Goal: Task Accomplishment & Management: Use online tool/utility

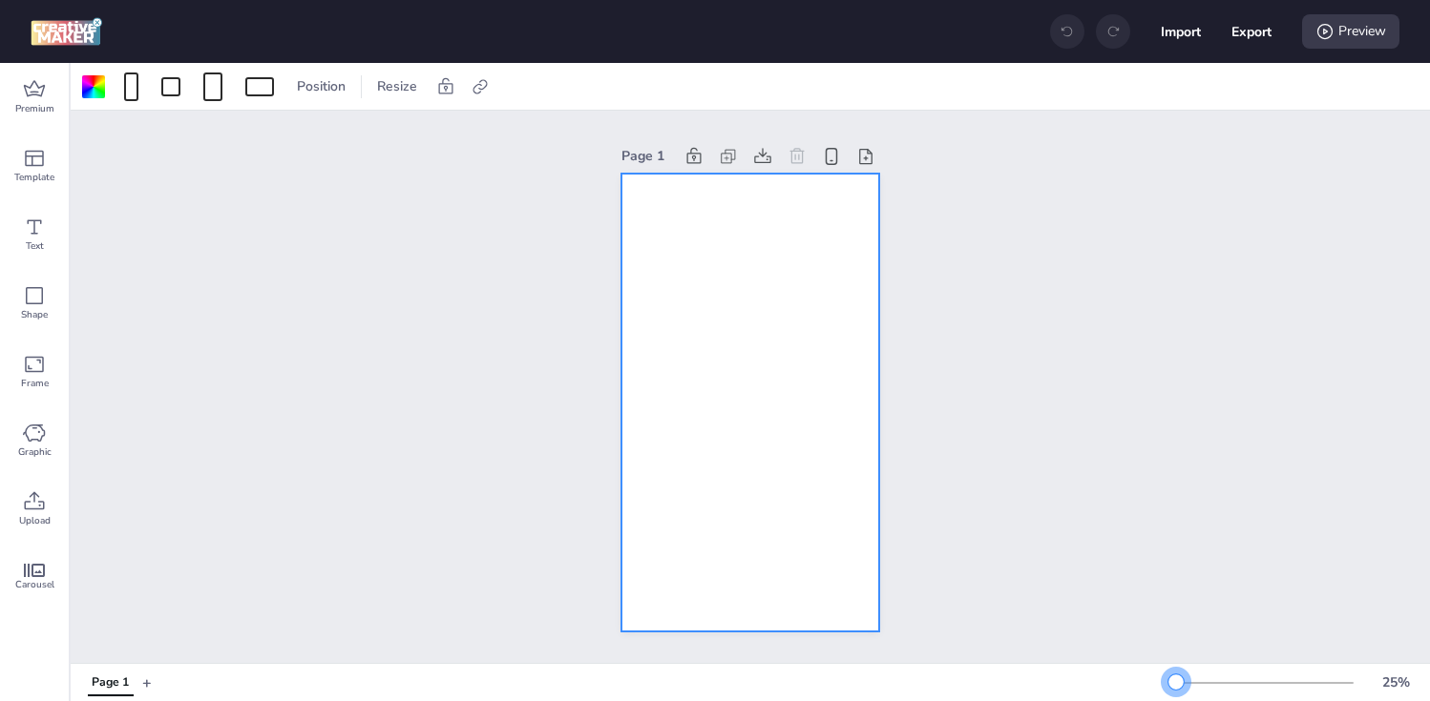
drag, startPoint x: 1194, startPoint y: 681, endPoint x: 1176, endPoint y: 686, distance: 19.0
click at [1176, 686] on div at bounding box center [1261, 683] width 183 height 15
click at [89, 79] on div at bounding box center [93, 86] width 23 height 23
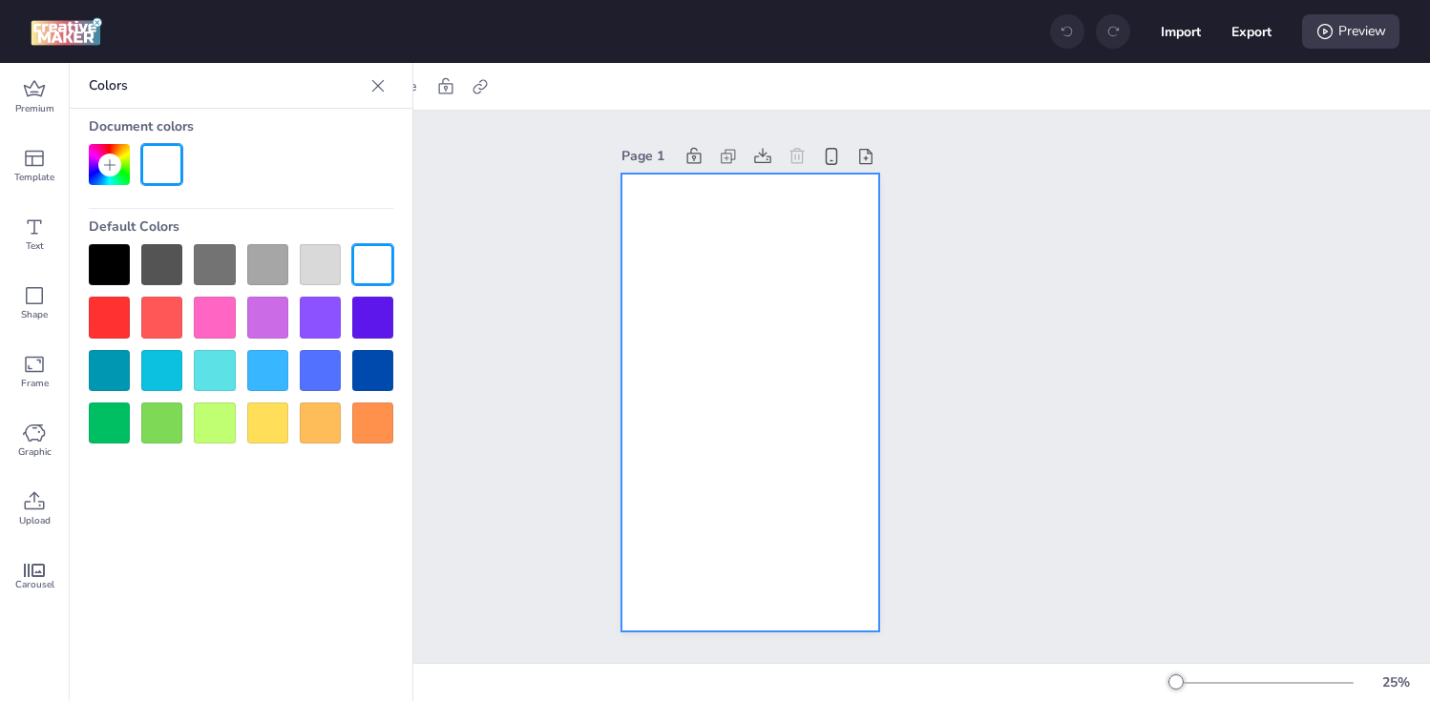
click at [105, 252] on div at bounding box center [109, 264] width 41 height 41
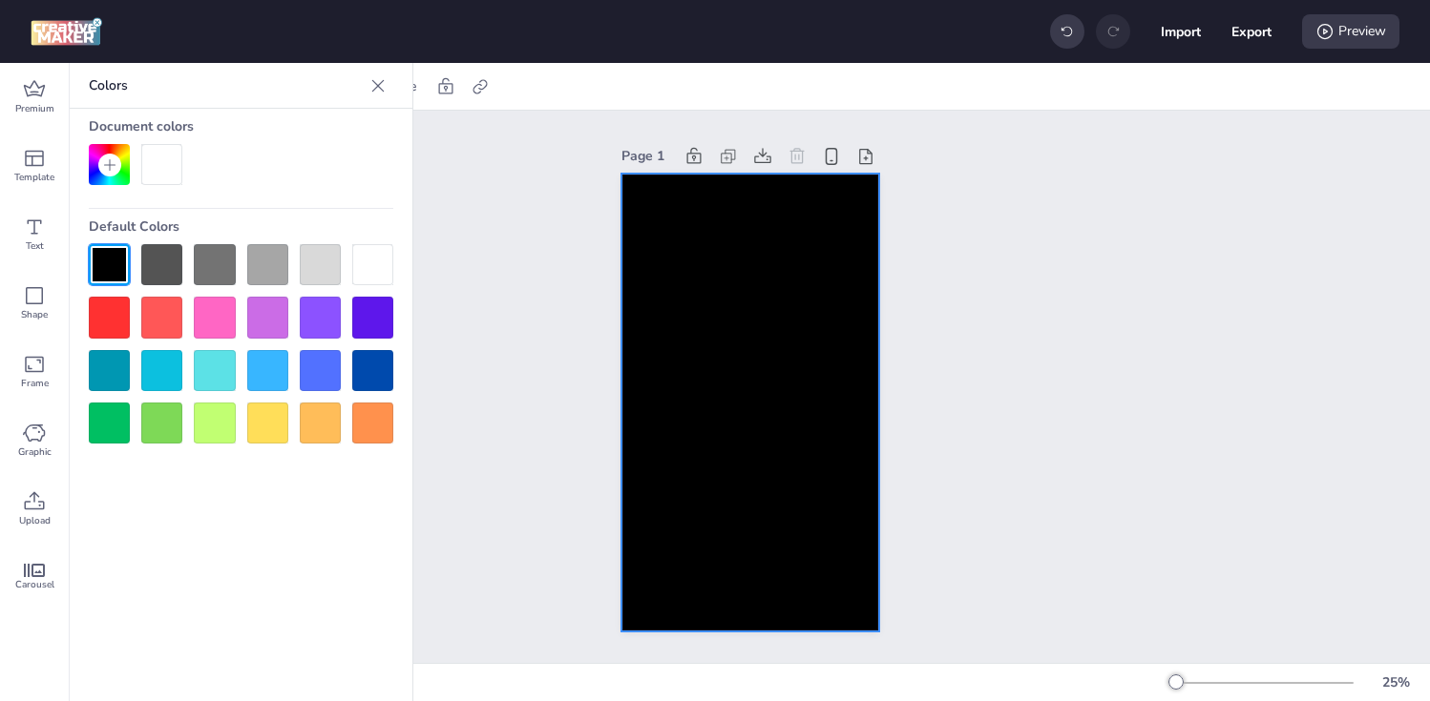
click at [486, 312] on div "Page 1" at bounding box center [750, 387] width 1359 height 553
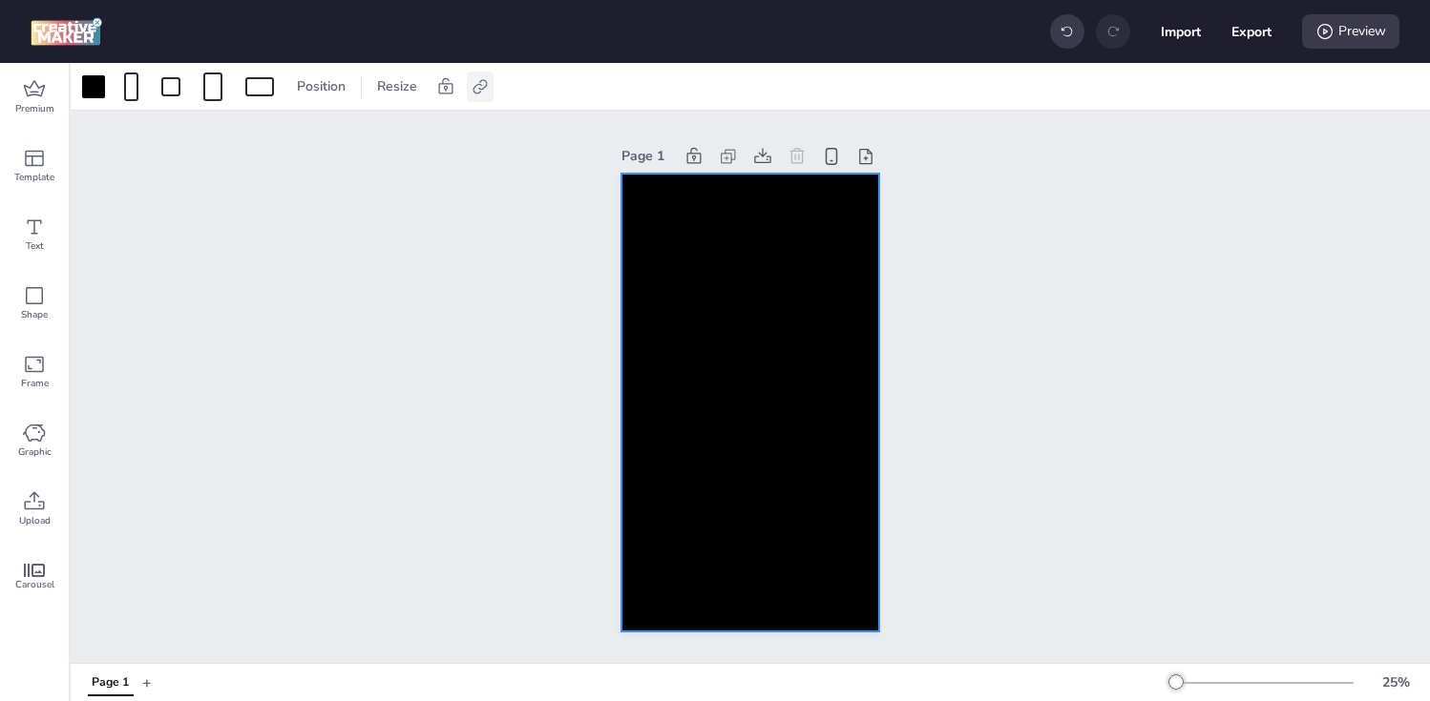
click at [478, 92] on icon at bounding box center [479, 86] width 14 height 14
click at [395, 132] on span "Activate hyperlink" at bounding box center [356, 135] width 106 height 20
click at [290, 136] on input "Activate hyperlink" at bounding box center [284, 142] width 12 height 12
checkbox input "true"
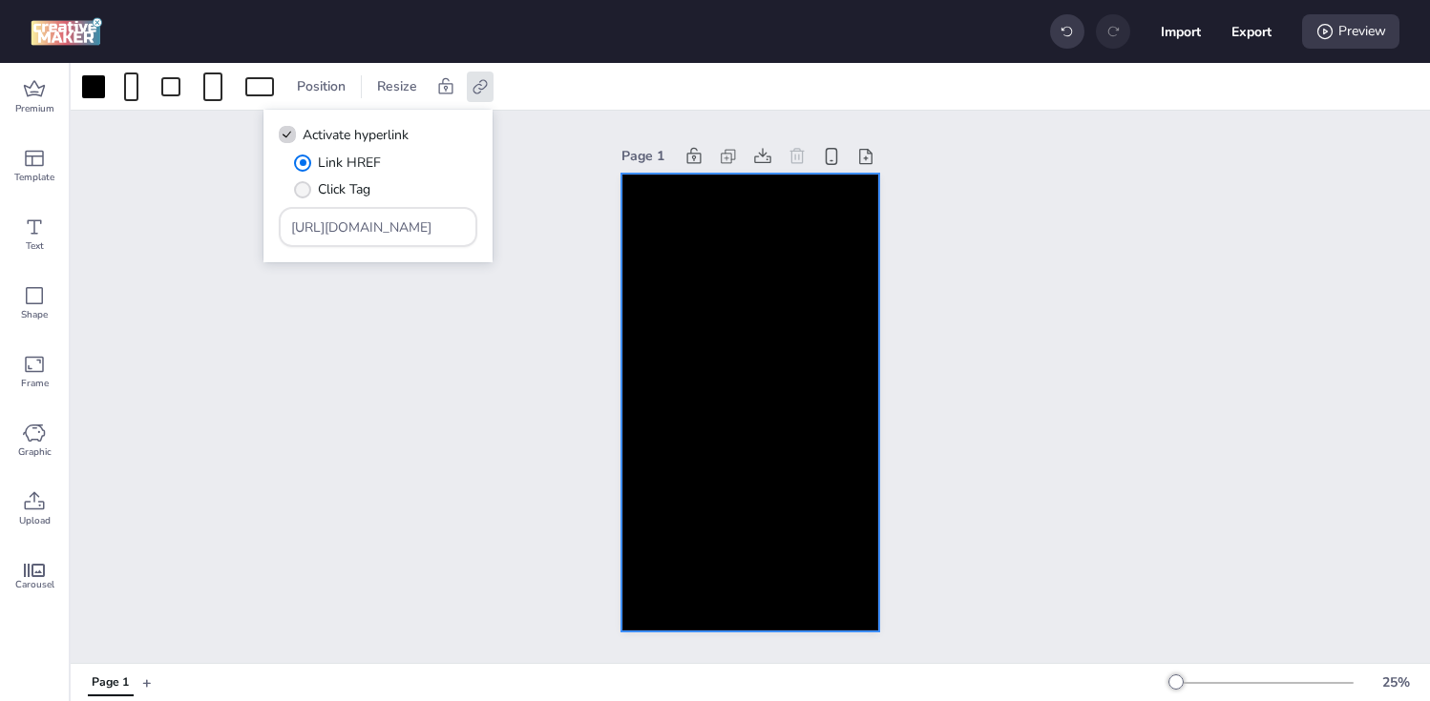
click at [315, 193] on label "Click Tag" at bounding box center [332, 189] width 90 height 33
click at [305, 193] on input "Click Tag" at bounding box center [299, 197] width 12 height 12
radio input "true"
drag, startPoint x: 402, startPoint y: 225, endPoint x: 198, endPoint y: 225, distance: 204.2
click at [198, 225] on body "Import Export Preview Premium Template Text Shape Frame Graphic Upload Carousel…" at bounding box center [715, 350] width 1430 height 701
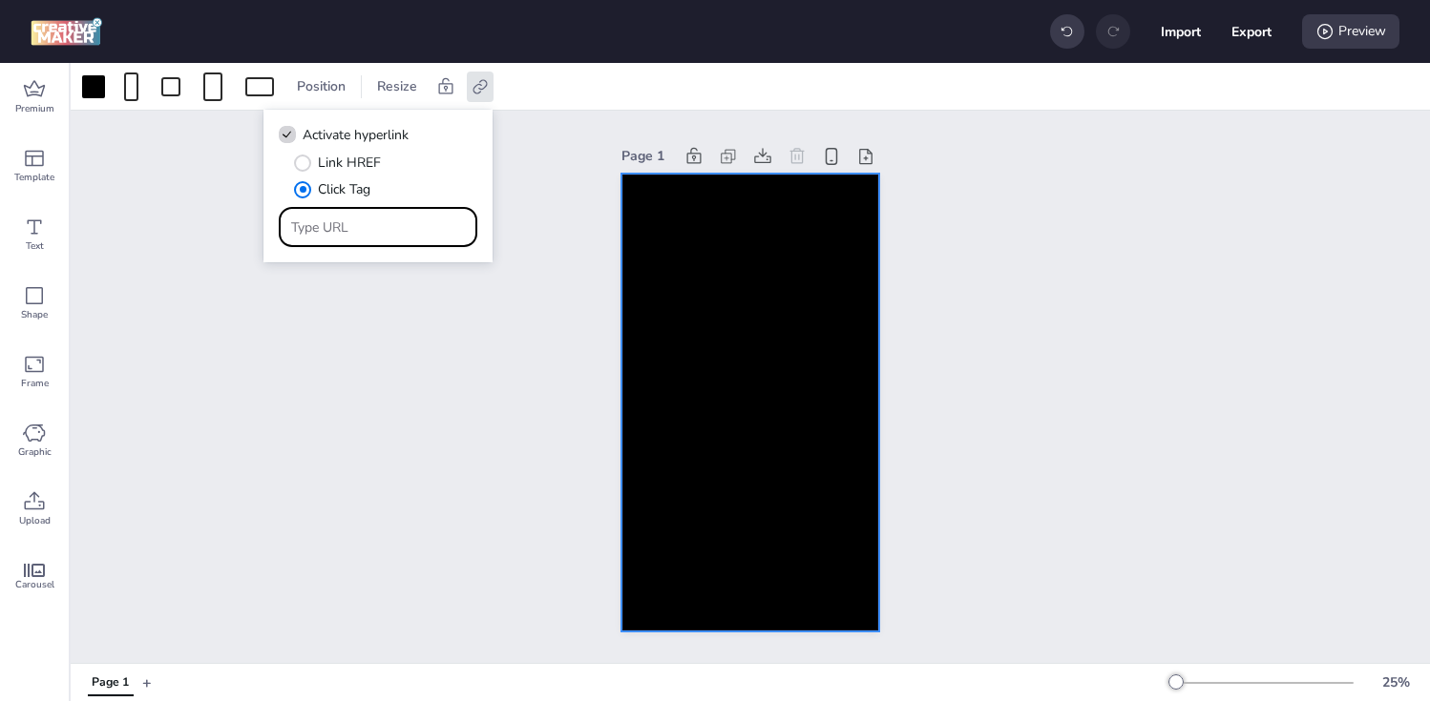
paste input "[URL][DOMAIN_NAME]"
type input "[URL][DOMAIN_NAME]"
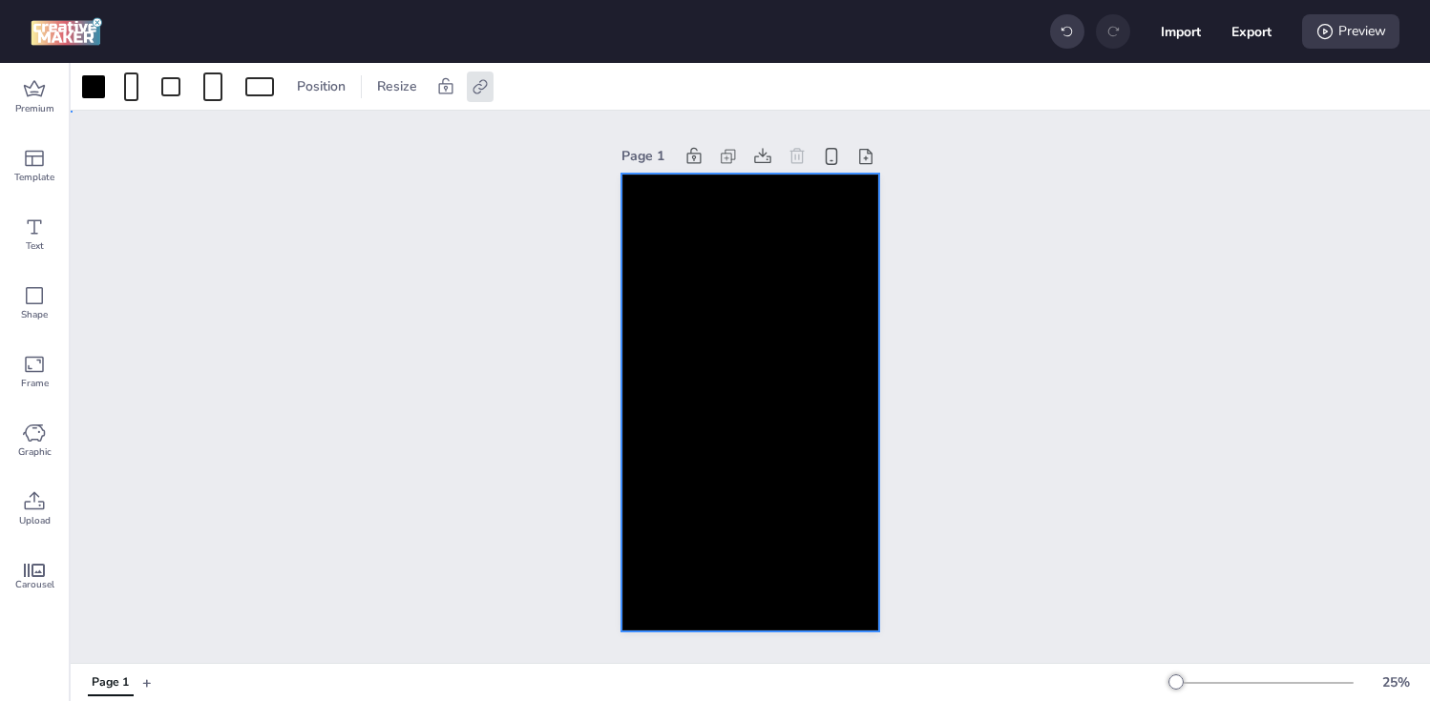
click at [402, 309] on div "Page 1" at bounding box center [750, 387] width 1359 height 553
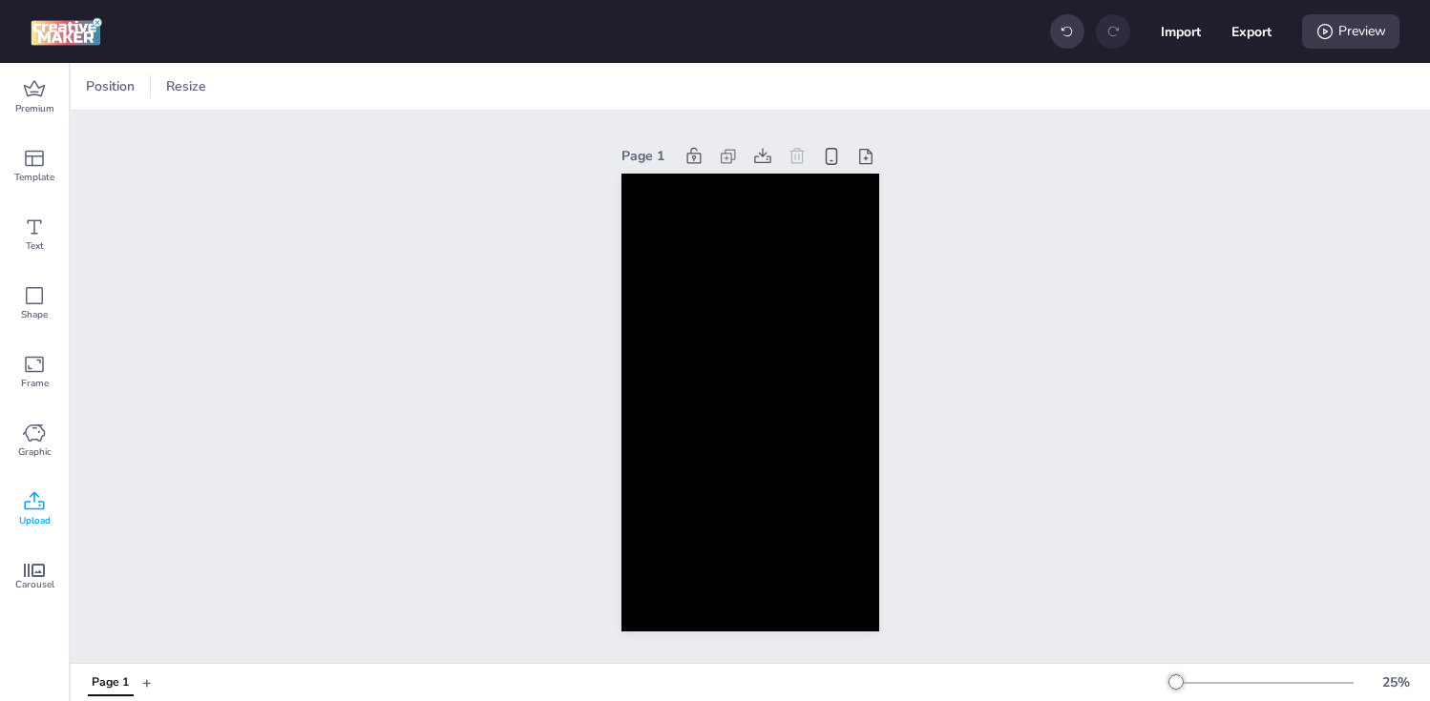
click at [40, 499] on icon at bounding box center [34, 502] width 23 height 23
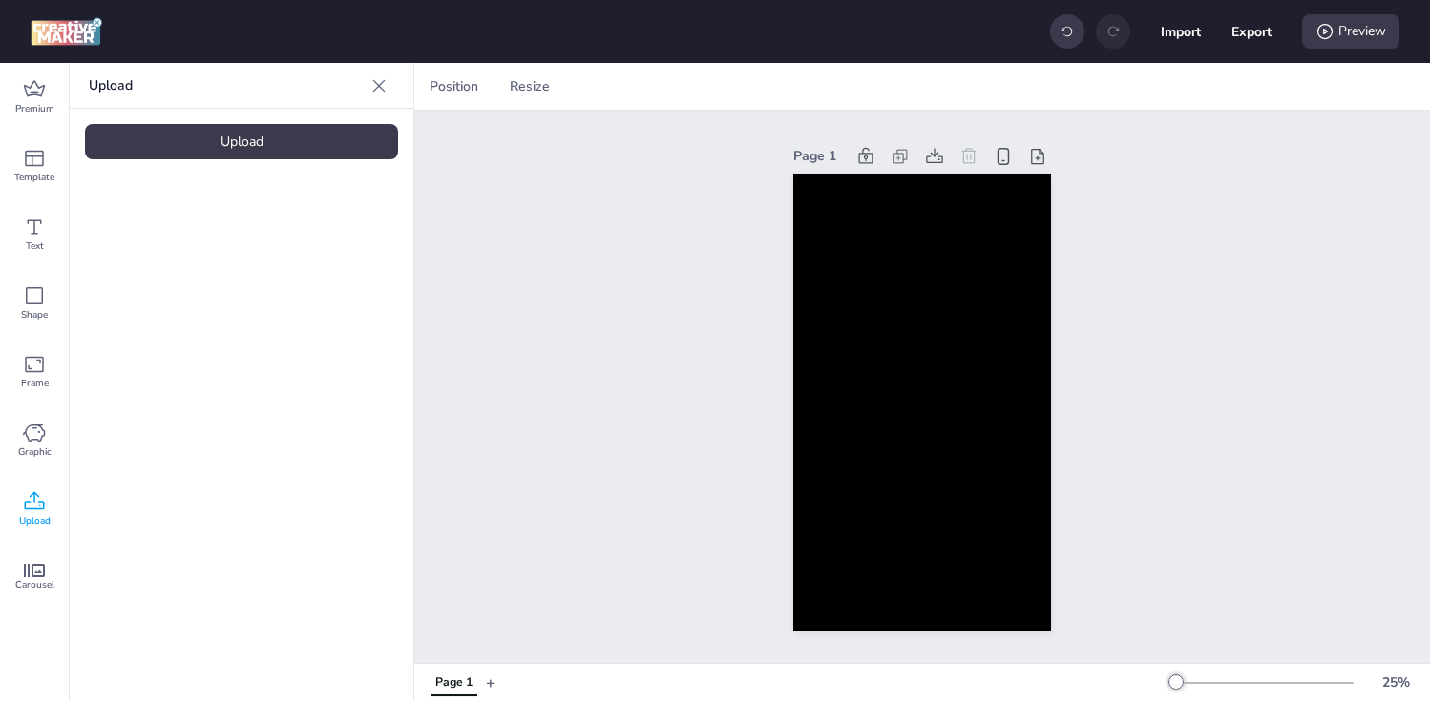
click at [173, 148] on div "Upload" at bounding box center [241, 141] width 313 height 35
click at [156, 267] on video at bounding box center [161, 266] width 153 height 76
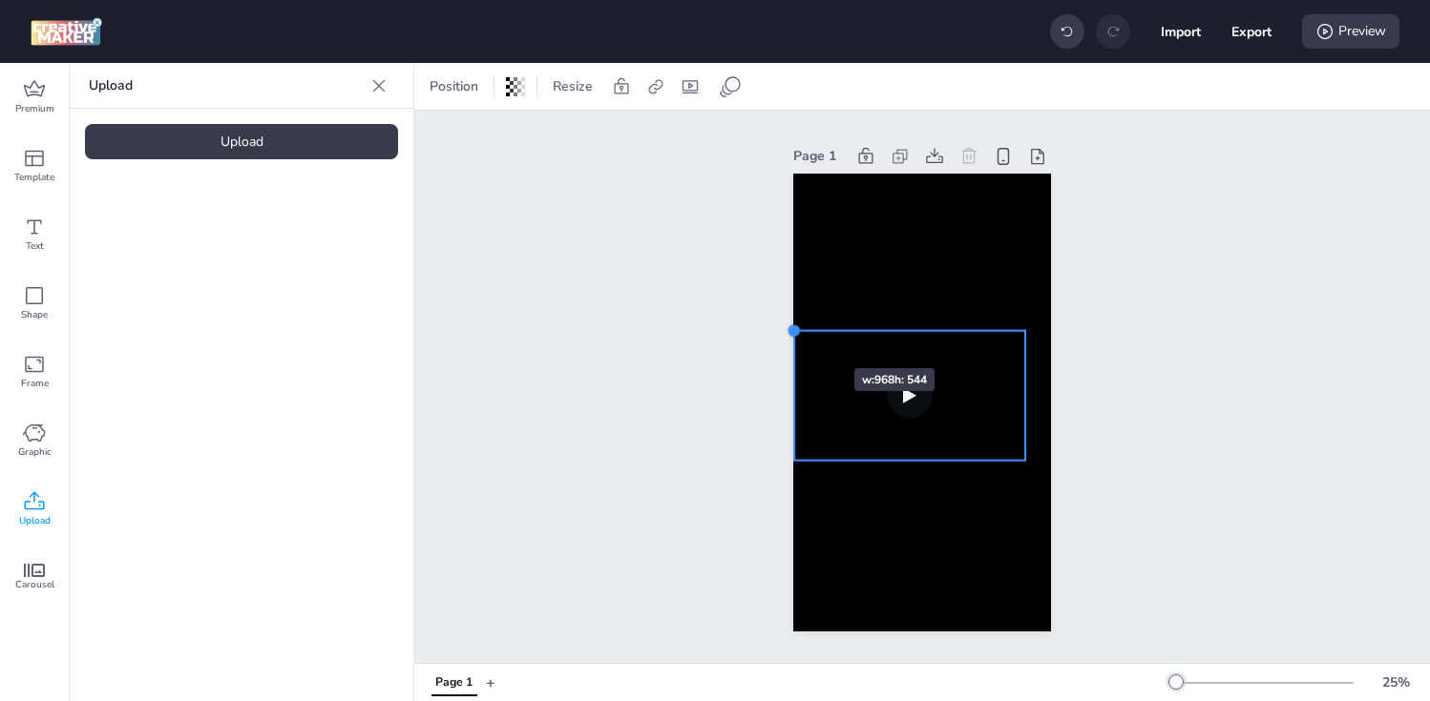
drag, startPoint x: 822, startPoint y: 345, endPoint x: 797, endPoint y: 334, distance: 26.9
click at [797, 334] on div at bounding box center [793, 330] width 15 height 15
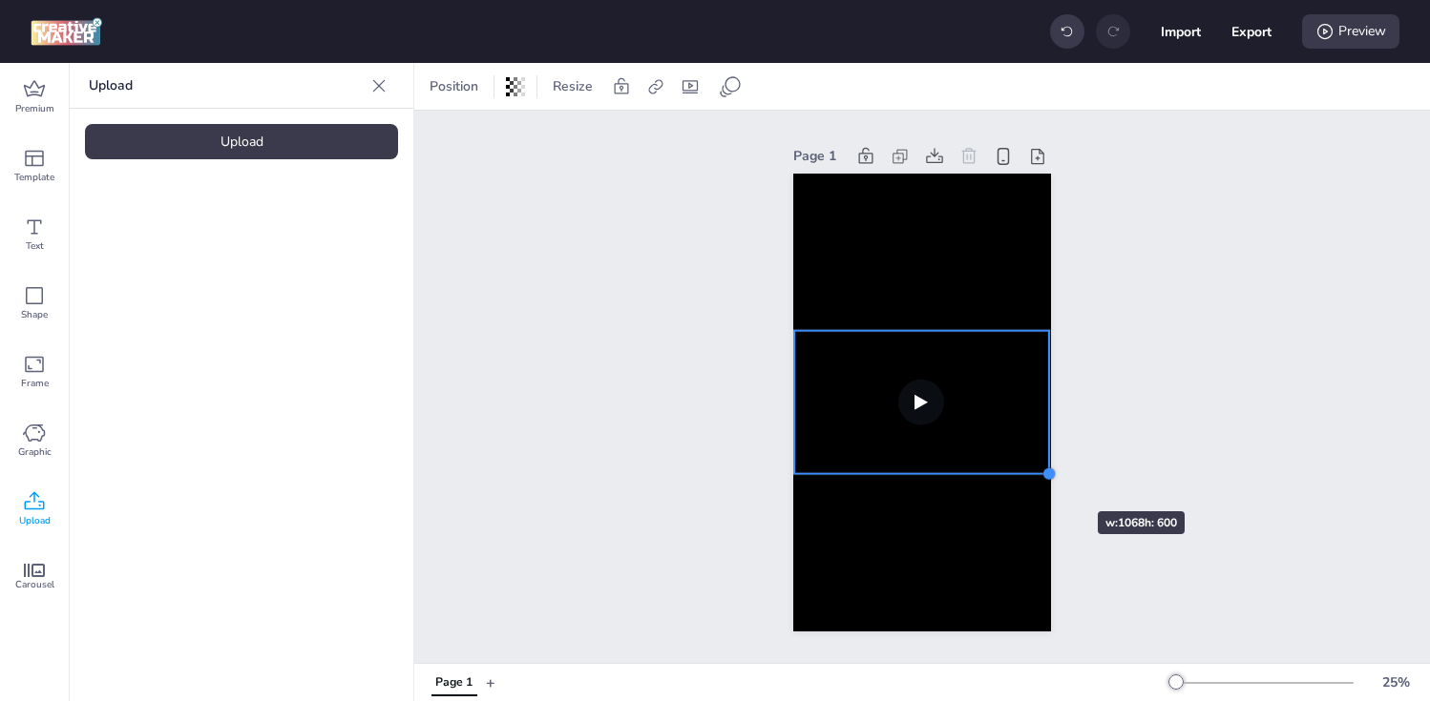
drag, startPoint x: 1023, startPoint y: 464, endPoint x: 1040, endPoint y: 477, distance: 21.8
click at [1040, 477] on div at bounding box center [922, 403] width 258 height 458
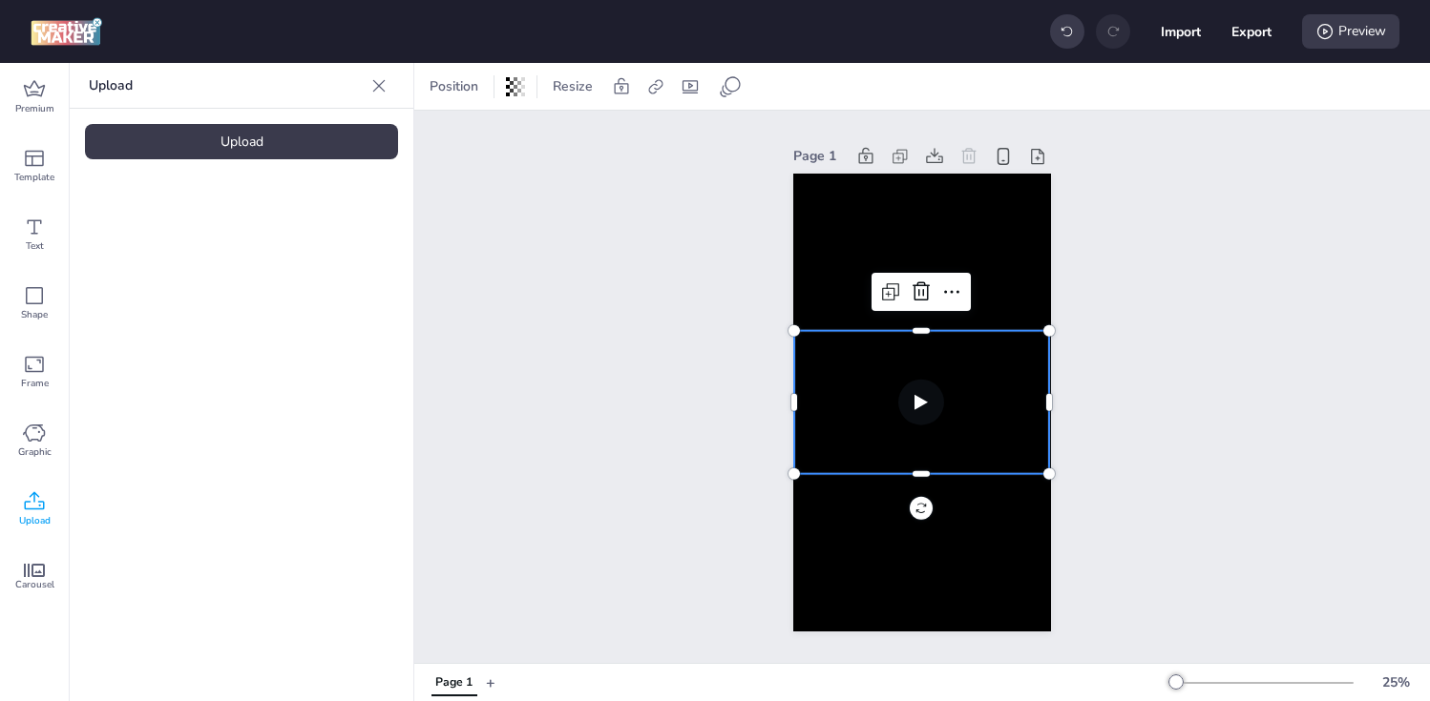
click at [845, 424] on video at bounding box center [921, 401] width 255 height 143
click at [650, 89] on icon at bounding box center [655, 86] width 19 height 19
click at [569, 139] on span "Activate hyperlink" at bounding box center [531, 135] width 106 height 20
click at [466, 139] on input "Activate hyperlink" at bounding box center [459, 142] width 12 height 12
checkbox input "true"
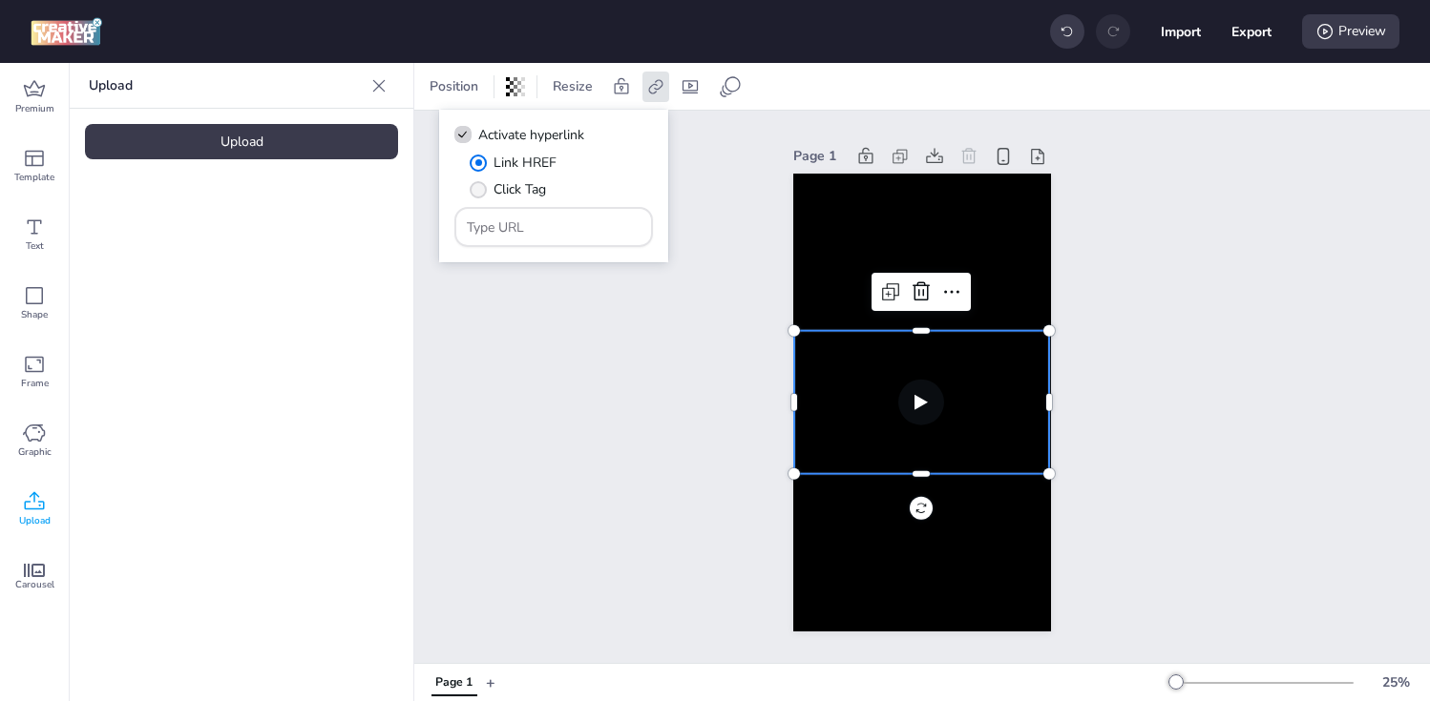
click at [507, 196] on span "Click Tag" at bounding box center [519, 189] width 52 height 20
click at [481, 196] on input "Click Tag" at bounding box center [475, 197] width 12 height 12
radio input "true"
click at [545, 229] on input "Type URL" at bounding box center [554, 228] width 175 height 20
paste input "[URL][DOMAIN_NAME]"
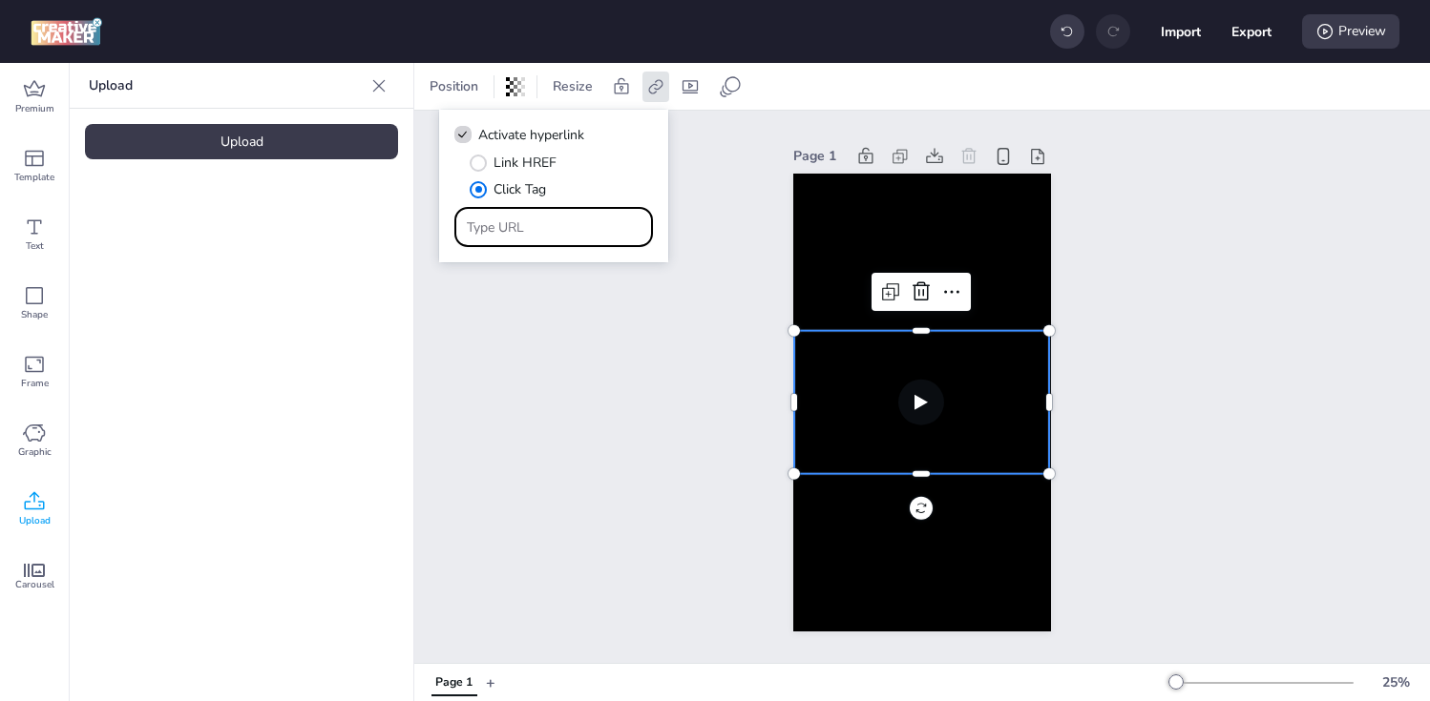
type input "[URL][DOMAIN_NAME]"
click at [596, 375] on div "Page 1" at bounding box center [922, 387] width 1016 height 553
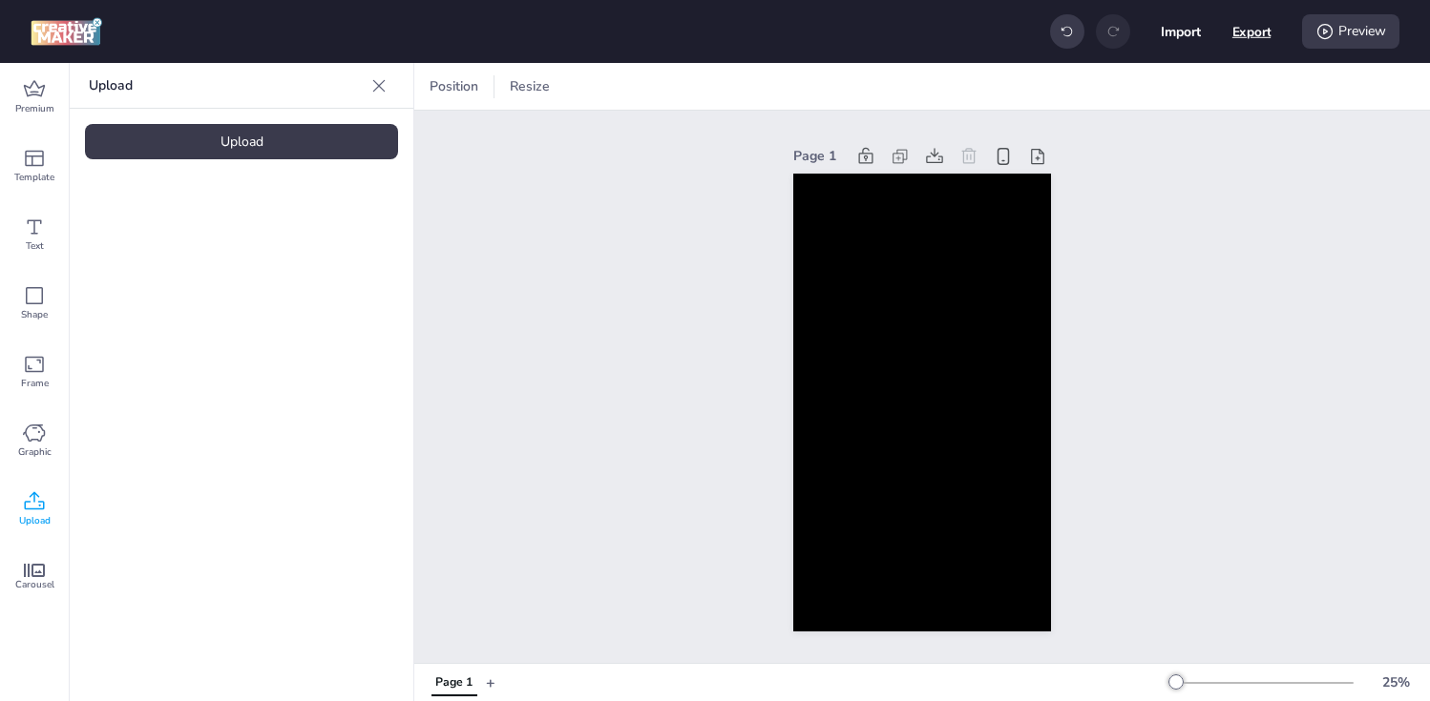
click at [1255, 36] on button "Export" at bounding box center [1251, 31] width 39 height 39
select select "html"
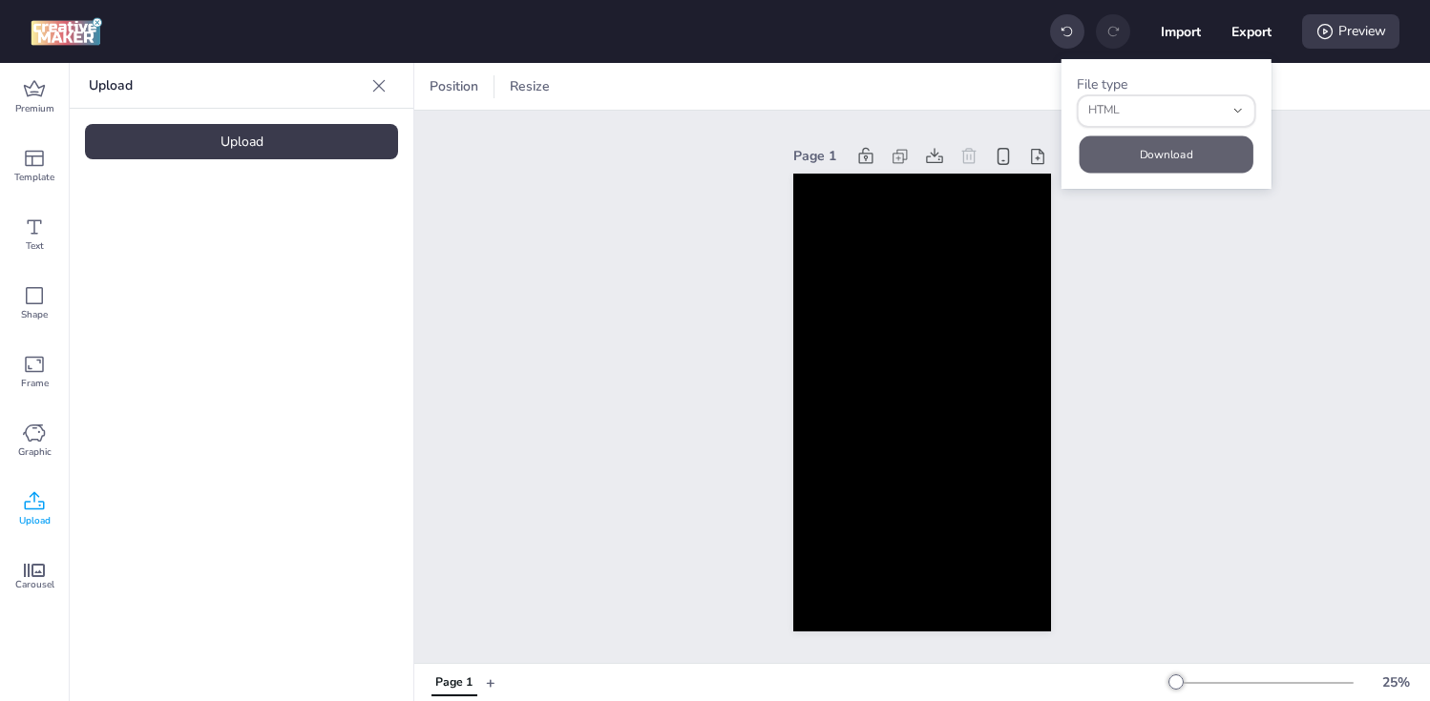
click at [1082, 165] on button "Download" at bounding box center [1166, 154] width 174 height 37
